Goal: Contribute content: Add original content to the website for others to see

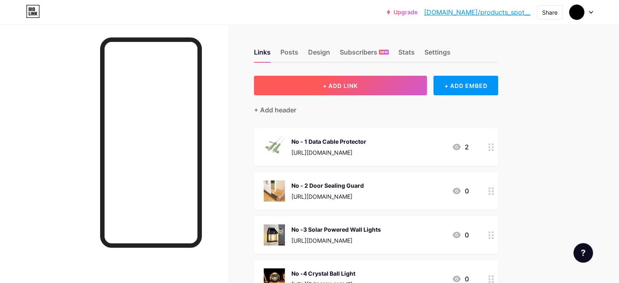
click at [393, 86] on button "+ ADD LINK" at bounding box center [340, 86] width 173 height 20
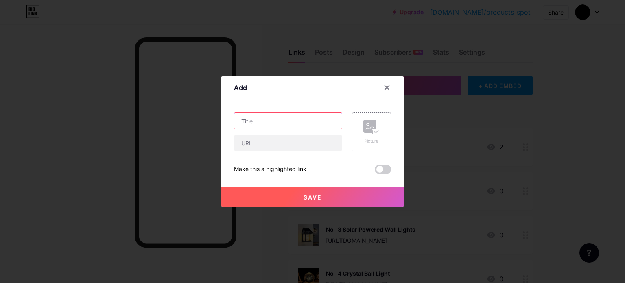
click at [268, 124] on input "text" at bounding box center [287, 121] width 107 height 16
paste input "Tape Recorder"
type input "No - 5 Mini Tape Recorder"
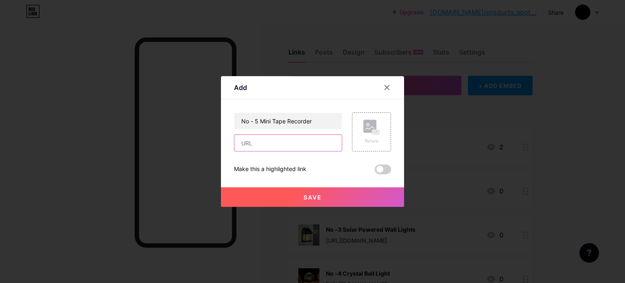
click at [255, 144] on input "text" at bounding box center [287, 143] width 107 height 16
paste input "[URL][DOMAIN_NAME]"
type input "[URL][DOMAIN_NAME]"
click at [375, 130] on rect at bounding box center [376, 132] width 7 height 4
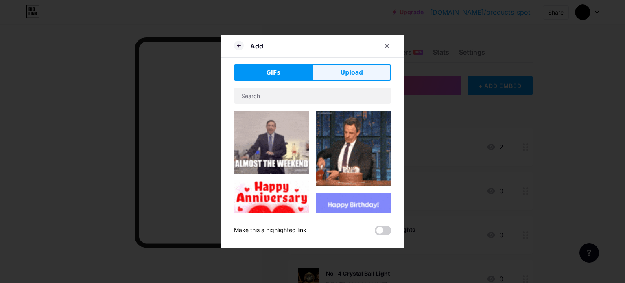
click at [347, 72] on span "Upload" at bounding box center [351, 72] width 22 height 9
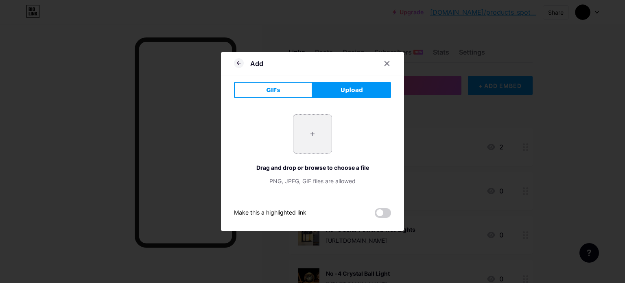
click at [318, 133] on input "file" at bounding box center [312, 134] width 38 height 38
type input "C:\fakepath\41Y16boxMGL (1).jpg"
click at [230, 58] on div "Add" at bounding box center [312, 65] width 183 height 19
click at [236, 61] on icon at bounding box center [239, 63] width 10 height 10
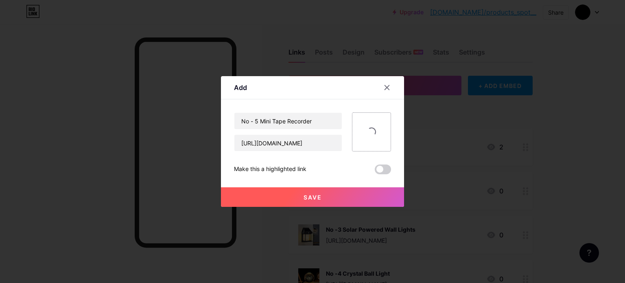
click at [374, 138] on div at bounding box center [371, 131] width 39 height 39
drag, startPoint x: 308, startPoint y: 143, endPoint x: 225, endPoint y: 141, distance: 83.4
click at [225, 141] on div "Add Content YouTube Play YouTube video without leaving your page. ADD Vimeo Pla…" at bounding box center [312, 141] width 183 height 131
click at [384, 83] on div at bounding box center [387, 87] width 15 height 15
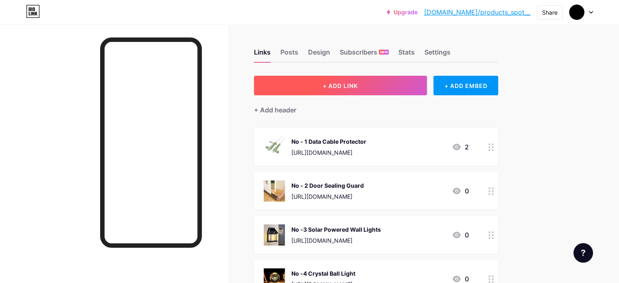
click at [381, 81] on button "+ ADD LINK" at bounding box center [340, 86] width 173 height 20
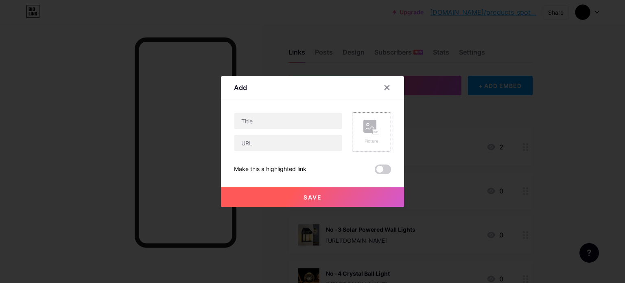
click at [368, 130] on rect at bounding box center [369, 126] width 13 height 13
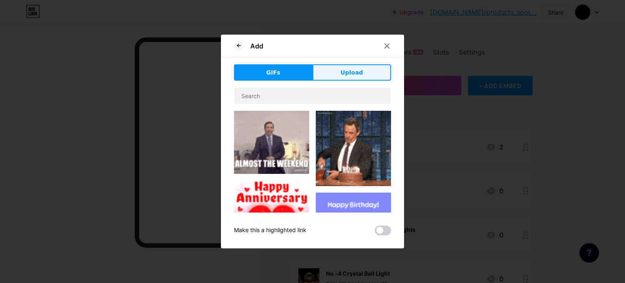
click at [353, 71] on span "Upload" at bounding box center [351, 72] width 22 height 9
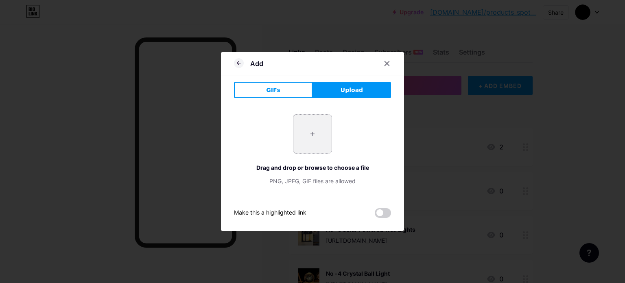
click at [312, 137] on input "file" at bounding box center [312, 134] width 38 height 38
type input "C:\fakepath\41Y16boxMGL (1).jpg"
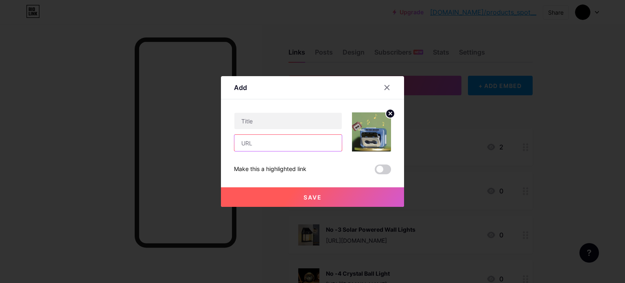
click at [277, 146] on input "text" at bounding box center [287, 143] width 107 height 16
paste input "[URL][DOMAIN_NAME]"
type input "[URL][DOMAIN_NAME]"
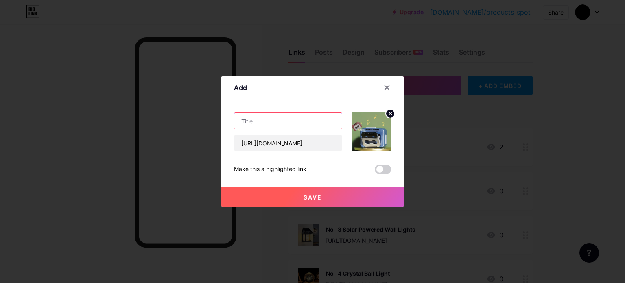
click at [296, 116] on input "text" at bounding box center [287, 121] width 107 height 16
type input "No - 5 Mini Tape Recorder"
click at [309, 201] on button "Save" at bounding box center [312, 197] width 183 height 20
